Goal: Find specific page/section: Find specific page/section

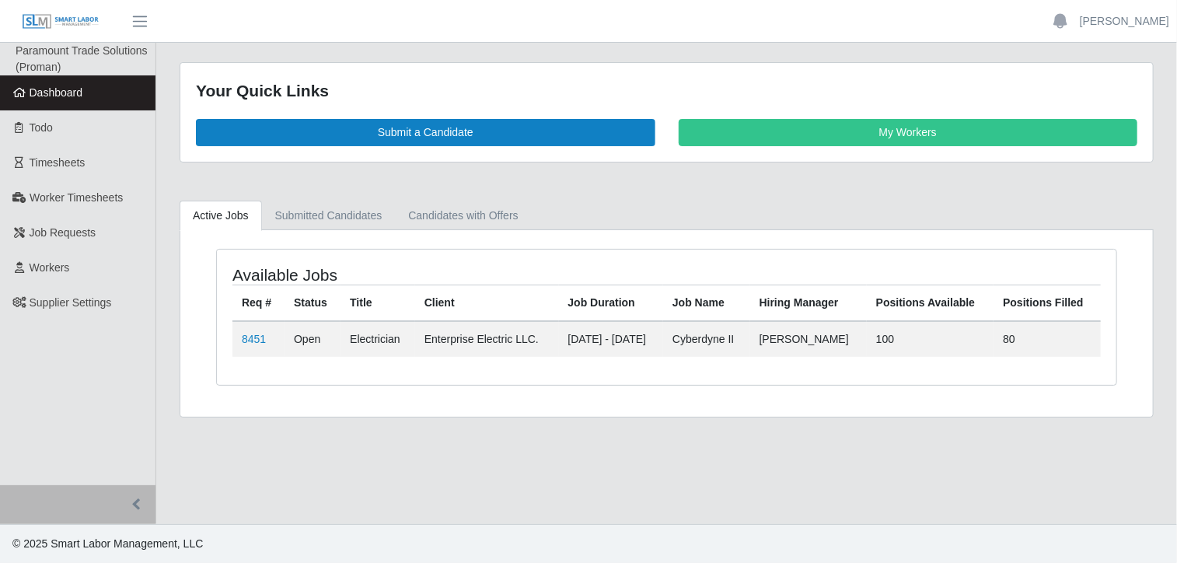
click at [47, 89] on span "Dashboard" at bounding box center [57, 92] width 54 height 12
click at [255, 338] on link "8451" at bounding box center [254, 339] width 24 height 12
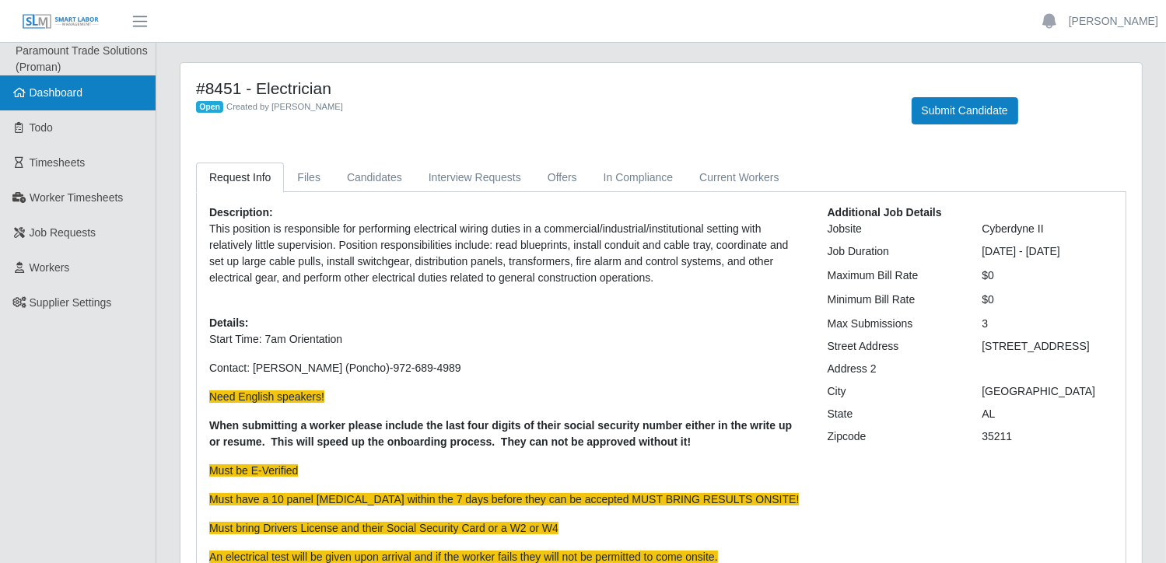
click at [78, 98] on span "Dashboard" at bounding box center [57, 92] width 54 height 12
